Goal: Task Accomplishment & Management: Manage account settings

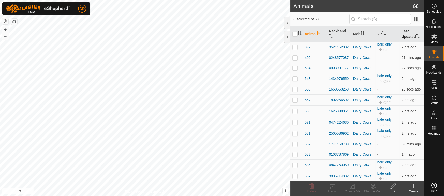
click at [403, 35] on th "Last Updated" at bounding box center [411, 33] width 24 height 15
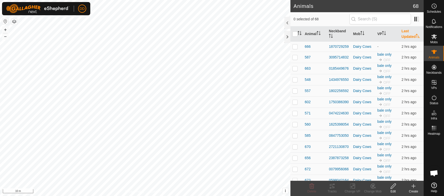
scroll to position [151, 0]
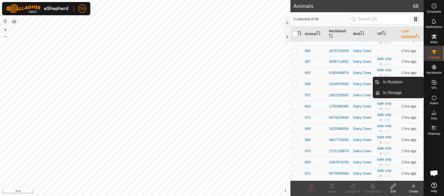
click at [432, 85] on es-virtualpaddocks-svg-icon at bounding box center [433, 82] width 9 height 8
drag, startPoint x: 418, startPoint y: 84, endPoint x: 401, endPoint y: 84, distance: 16.8
click at [400, 84] on link "In Rotation" at bounding box center [401, 82] width 43 height 10
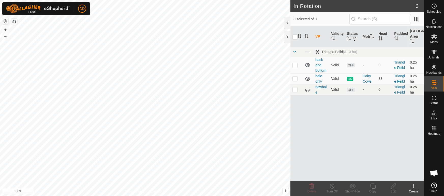
click at [293, 90] on p-checkbox at bounding box center [294, 89] width 5 height 4
checkbox input "true"
click at [295, 63] on p-checkbox at bounding box center [294, 65] width 5 height 4
checkbox input "true"
click at [310, 185] on icon at bounding box center [311, 186] width 6 height 6
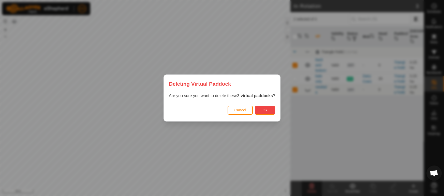
click at [265, 111] on span "Ok" at bounding box center [264, 110] width 5 height 4
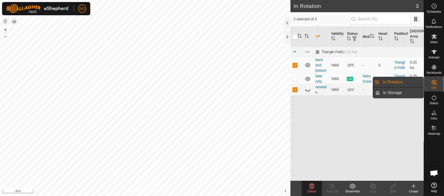
click at [402, 95] on link "In Storage" at bounding box center [401, 93] width 43 height 10
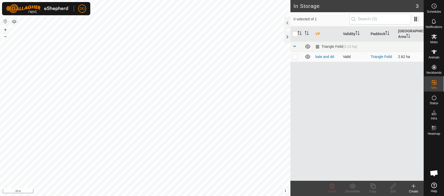
click at [294, 58] on p-checkbox at bounding box center [294, 57] width 5 height 4
checkbox input "true"
click at [332, 184] on icon at bounding box center [331, 185] width 5 height 5
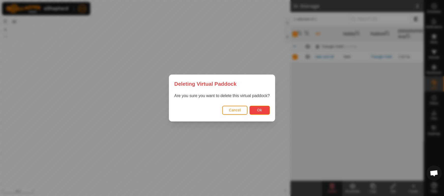
click at [262, 109] on button "Ok" at bounding box center [259, 110] width 20 height 9
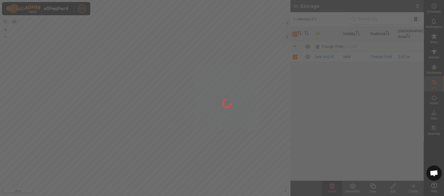
checkbox input "false"
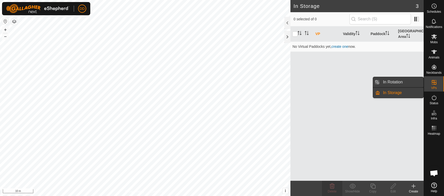
click at [397, 84] on link "In Rotation" at bounding box center [401, 82] width 43 height 10
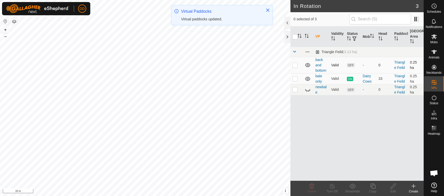
click at [295, 64] on p-checkbox at bounding box center [294, 65] width 5 height 4
checkbox input "true"
click at [294, 93] on td at bounding box center [296, 89] width 12 height 11
checkbox input "true"
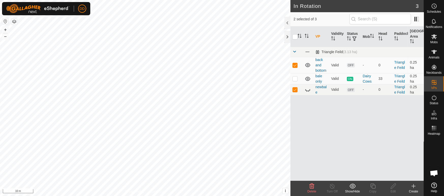
click at [312, 187] on icon at bounding box center [311, 186] width 6 height 6
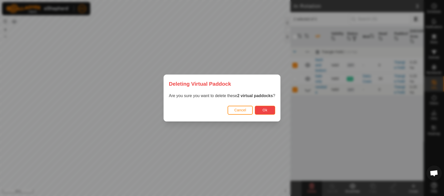
click at [271, 112] on button "Ok" at bounding box center [265, 110] width 20 height 9
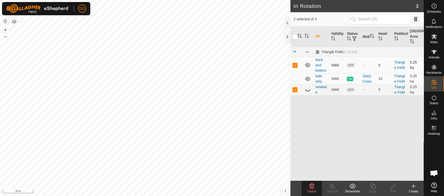
click at [295, 66] on p-checkbox at bounding box center [294, 65] width 5 height 4
click at [307, 89] on icon at bounding box center [307, 90] width 6 height 6
click at [315, 186] on delete-svg-icon at bounding box center [311, 186] width 20 height 6
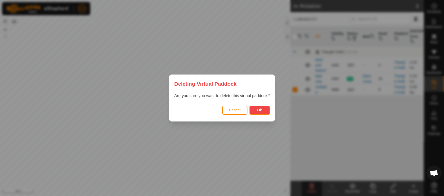
click at [266, 113] on button "Ok" at bounding box center [259, 110] width 20 height 9
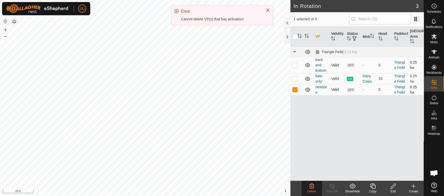
click at [293, 64] on p-checkbox at bounding box center [294, 65] width 5 height 4
checkbox input "true"
click at [296, 92] on td at bounding box center [296, 89] width 12 height 11
checkbox input "false"
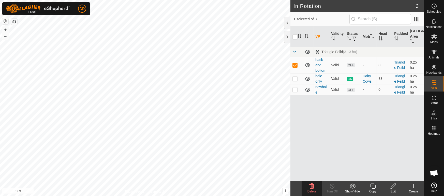
click at [310, 188] on icon at bounding box center [311, 186] width 6 height 6
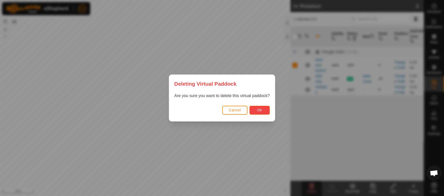
click at [259, 110] on span "Ok" at bounding box center [259, 110] width 5 height 4
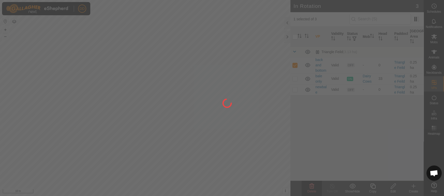
checkbox input "false"
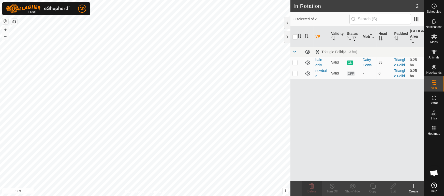
click at [297, 75] on div "DD Schedules Notifications Mobs Animals Neckbands VPs Status Infra Heatmap Help…" at bounding box center [222, 98] width 444 height 196
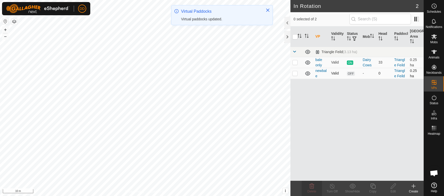
click at [296, 73] on p-checkbox at bounding box center [294, 73] width 5 height 4
checkbox input "true"
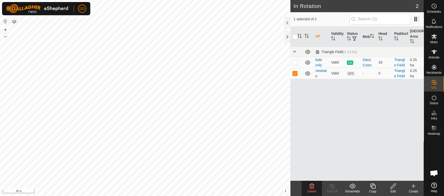
click at [371, 187] on icon at bounding box center [372, 186] width 6 height 6
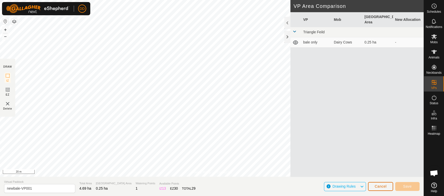
click at [374, 186] on button "Cancel" at bounding box center [380, 186] width 25 height 9
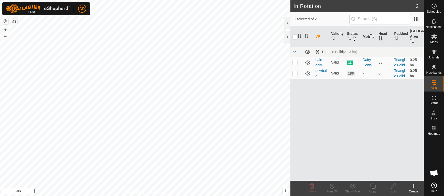
click at [294, 72] on p-checkbox at bounding box center [294, 73] width 5 height 4
checkbox input "true"
click at [390, 187] on icon at bounding box center [393, 186] width 6 height 6
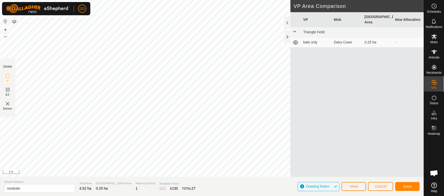
click at [136, 188] on div "Privacy Policy Contact Us Status: OFF Type: Inclusion Zone + – ⇧ i This applica…" at bounding box center [211, 98] width 423 height 196
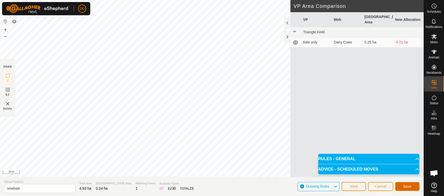
click at [409, 185] on span "Save" at bounding box center [407, 186] width 9 height 4
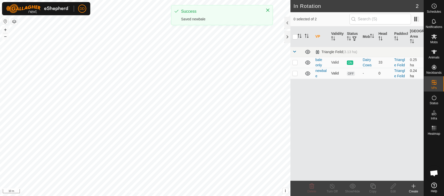
click at [293, 72] on p-checkbox at bounding box center [294, 73] width 5 height 4
checkbox input "true"
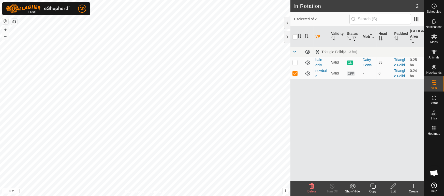
click at [395, 189] on div "Edit" at bounding box center [393, 191] width 20 height 5
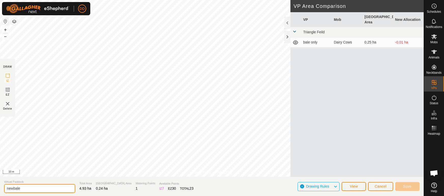
click at [0, 169] on div "Privacy Policy Contact Us Status: OFF Type: Inclusion Zone + – ⇧ i This applica…" at bounding box center [211, 98] width 423 height 196
type input "use this one"
click at [413, 185] on button "Save" at bounding box center [407, 186] width 24 height 9
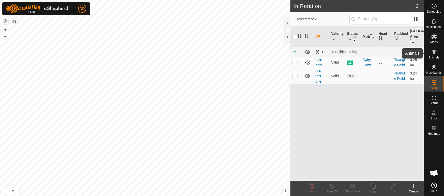
click at [438, 56] on span "Animals" at bounding box center [433, 57] width 11 height 3
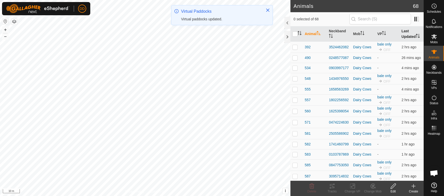
click at [403, 34] on th "Last Updated" at bounding box center [411, 33] width 24 height 15
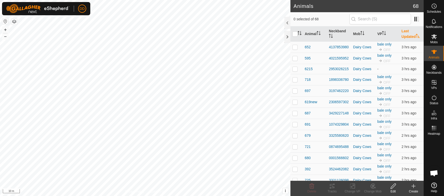
click at [403, 34] on th "Last Updated" at bounding box center [411, 33] width 24 height 15
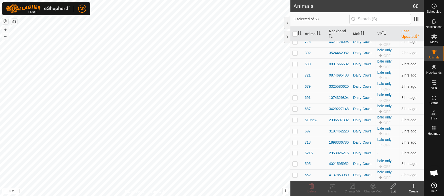
scroll to position [588, 0]
click at [368, 18] on input "text" at bounding box center [379, 19] width 61 height 11
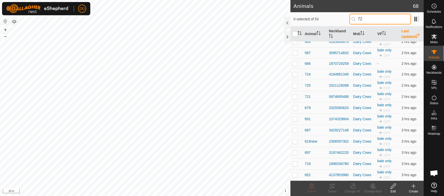
scroll to position [0, 0]
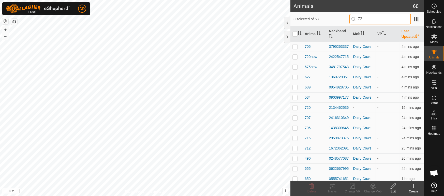
type input "724"
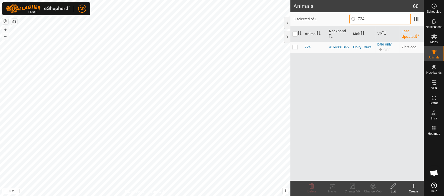
drag, startPoint x: 367, startPoint y: 15, endPoint x: 343, endPoint y: 13, distance: 23.8
click at [343, 13] on div "0 selected of 1 724" at bounding box center [356, 19] width 133 height 14
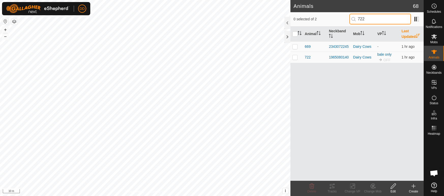
type input "722"
click at [295, 59] on p-checkbox at bounding box center [294, 57] width 5 height 4
checkbox input "true"
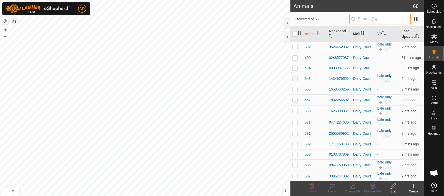
click at [380, 20] on input "text" at bounding box center [379, 19] width 61 height 11
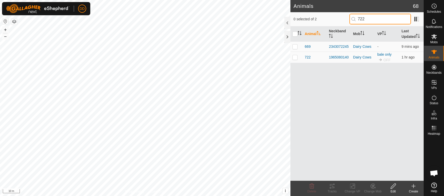
type input "722"
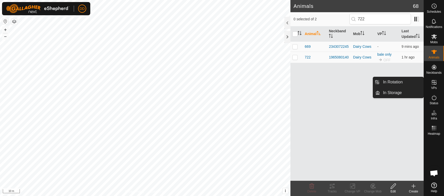
click at [403, 85] on link "In Rotation" at bounding box center [401, 82] width 43 height 10
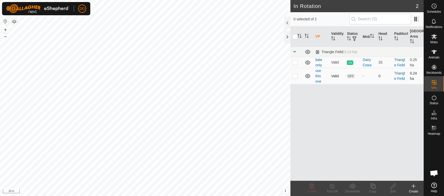
click at [296, 75] on p-checkbox at bounding box center [294, 76] width 5 height 4
checkbox input "true"
click at [392, 189] on div "Edit" at bounding box center [393, 191] width 20 height 5
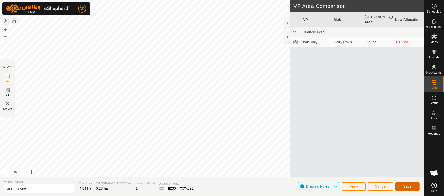
click at [411, 188] on button "Save" at bounding box center [407, 186] width 24 height 9
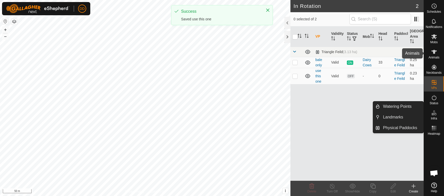
click at [434, 54] on icon at bounding box center [434, 52] width 6 height 6
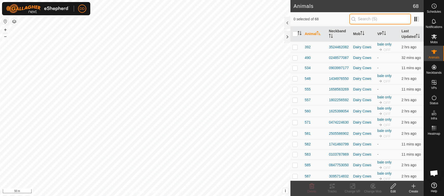
click at [367, 20] on input "text" at bounding box center [379, 19] width 61 height 11
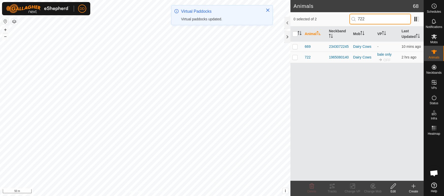
type input "722"
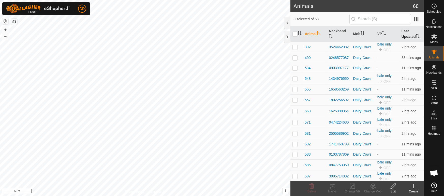
scroll to position [165, 0]
click at [412, 34] on th "Last Updated" at bounding box center [411, 33] width 24 height 15
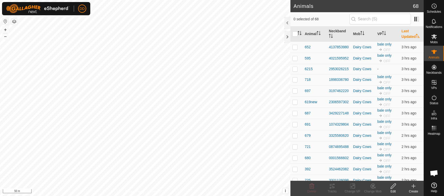
click at [412, 34] on th "Last Updated" at bounding box center [411, 33] width 24 height 15
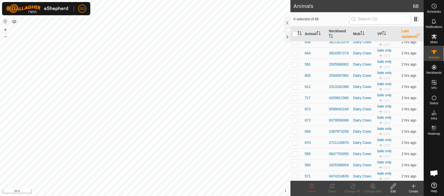
scroll to position [375, 0]
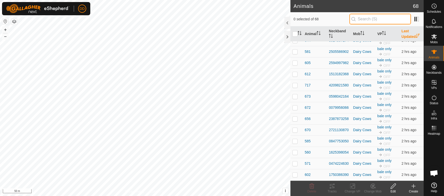
click at [355, 19] on input "text" at bounding box center [379, 19] width 61 height 11
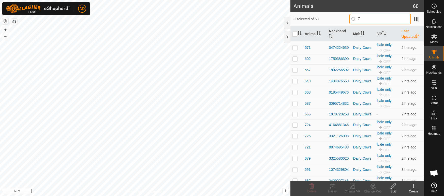
scroll to position [0, 0]
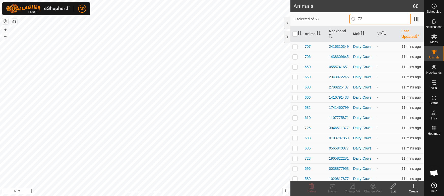
type input "722"
